Goal: Information Seeking & Learning: Check status

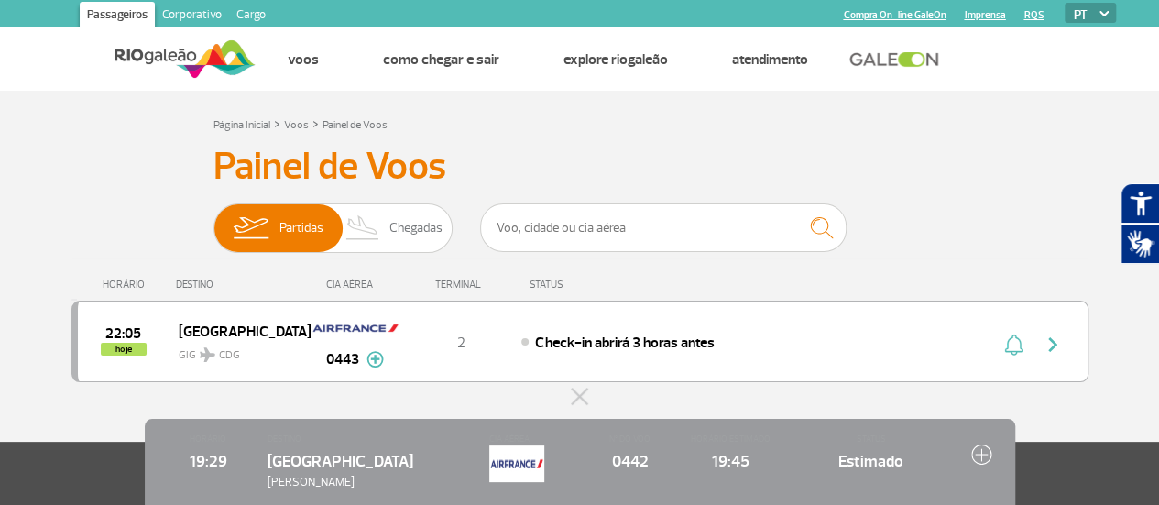
scroll to position [178, 0]
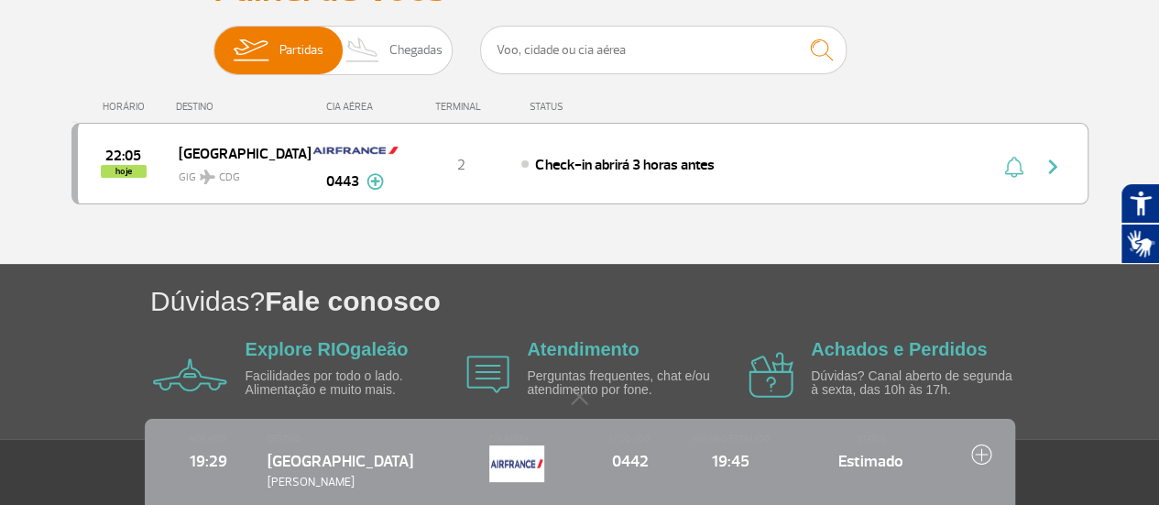
click at [486, 228] on div at bounding box center [579, 245] width 1017 height 37
click at [416, 49] on span "Chegadas" at bounding box center [415, 51] width 53 height 48
click at [213, 41] on input "Partidas Chegadas" at bounding box center [213, 41] width 0 height 0
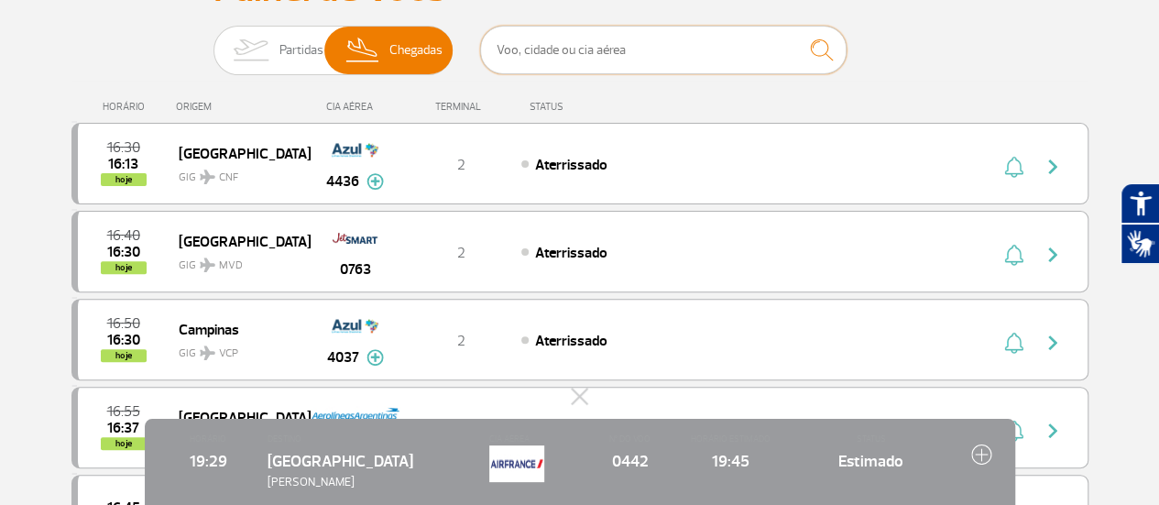
click at [566, 51] on input "text" at bounding box center [663, 50] width 366 height 49
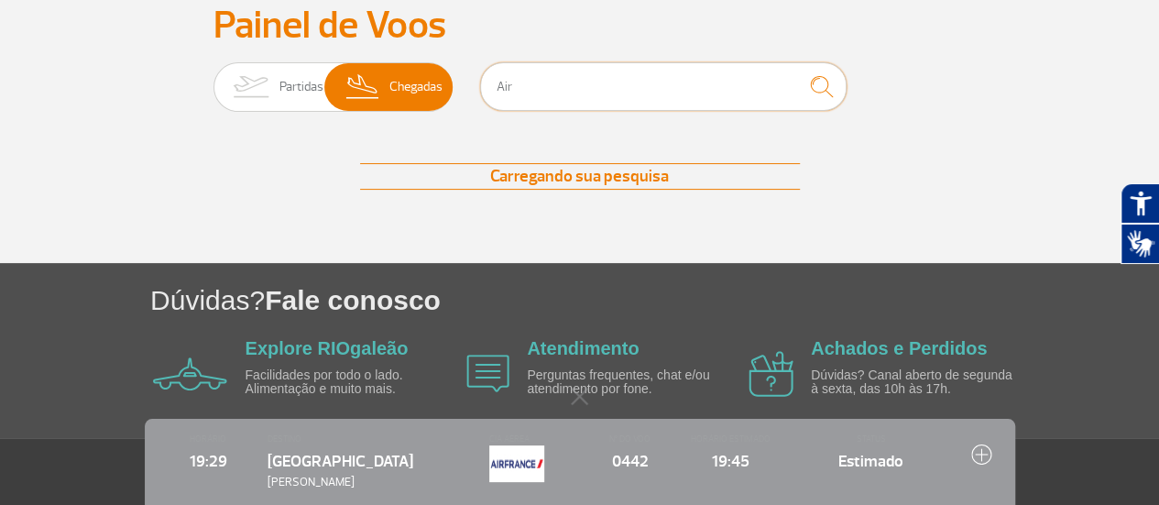
scroll to position [141, 0]
type input "Air france"
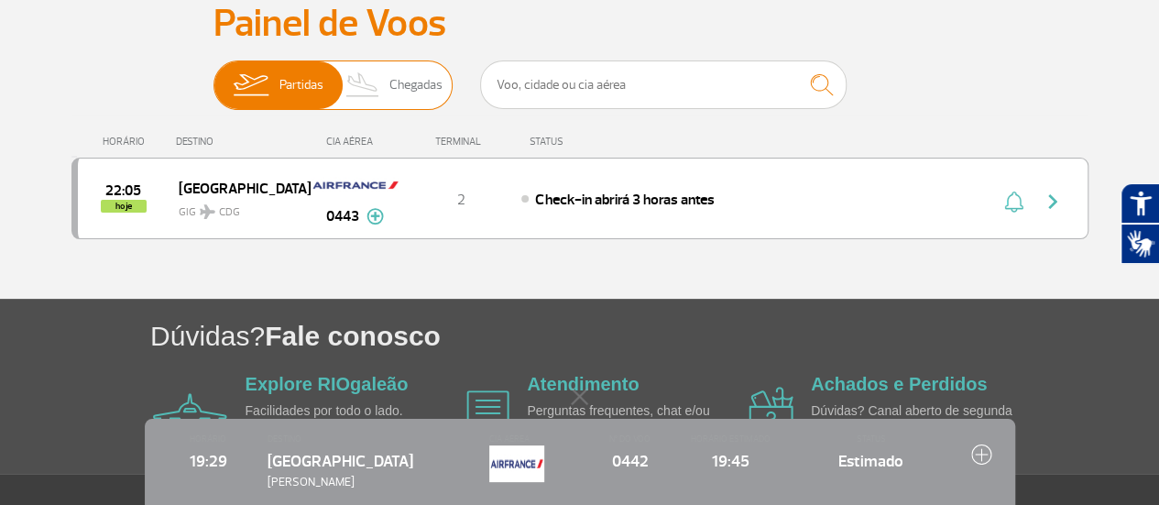
click at [431, 91] on span "Chegadas" at bounding box center [415, 85] width 53 height 48
click at [213, 76] on input "Partidas Chegadas" at bounding box center [213, 76] width 0 height 0
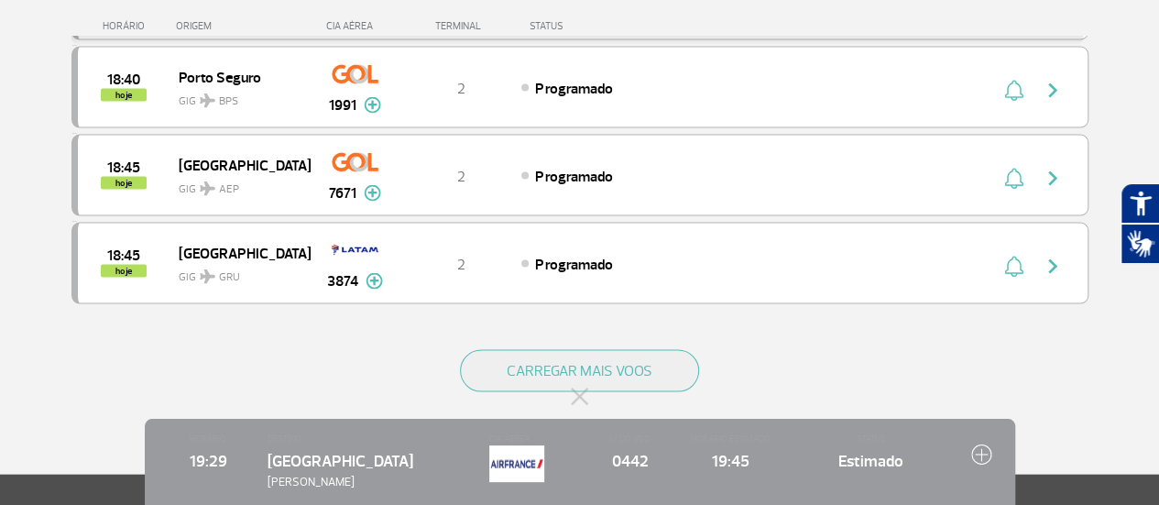
scroll to position [1883, 0]
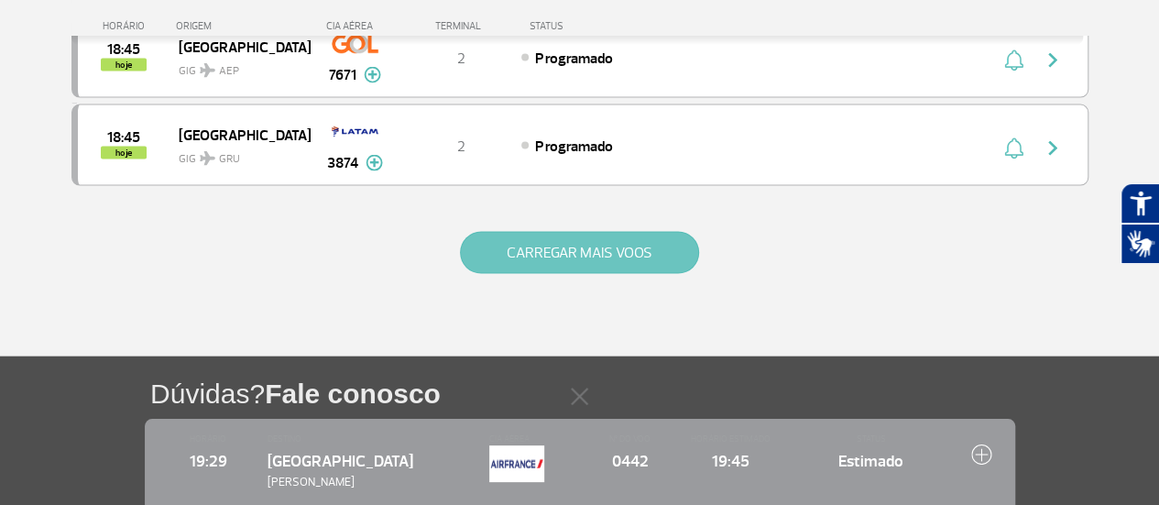
click at [539, 232] on button "CARREGAR MAIS VOOS" at bounding box center [579, 253] width 239 height 42
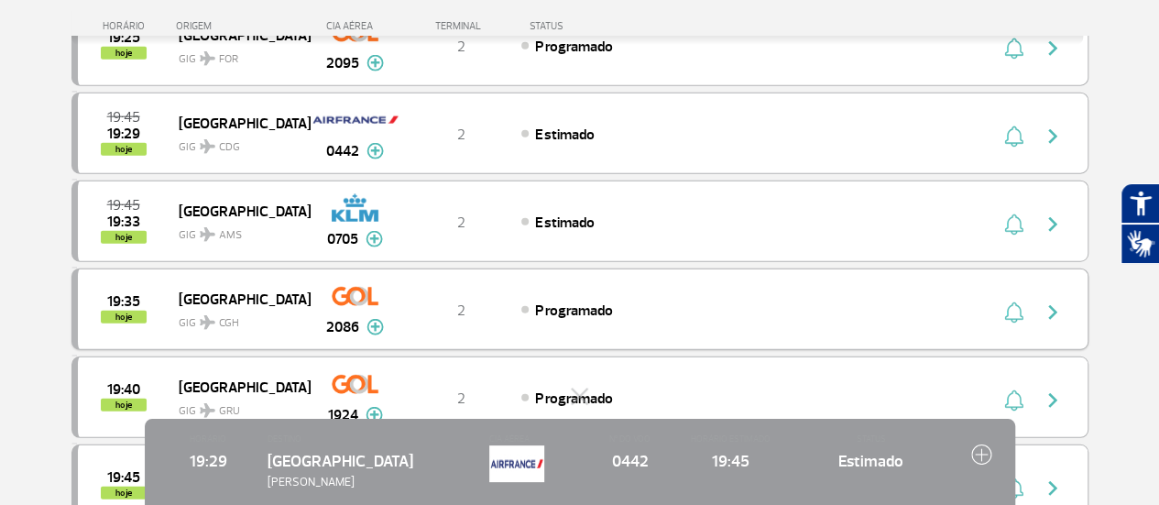
scroll to position [2158, 0]
